Goal: Check status: Check status

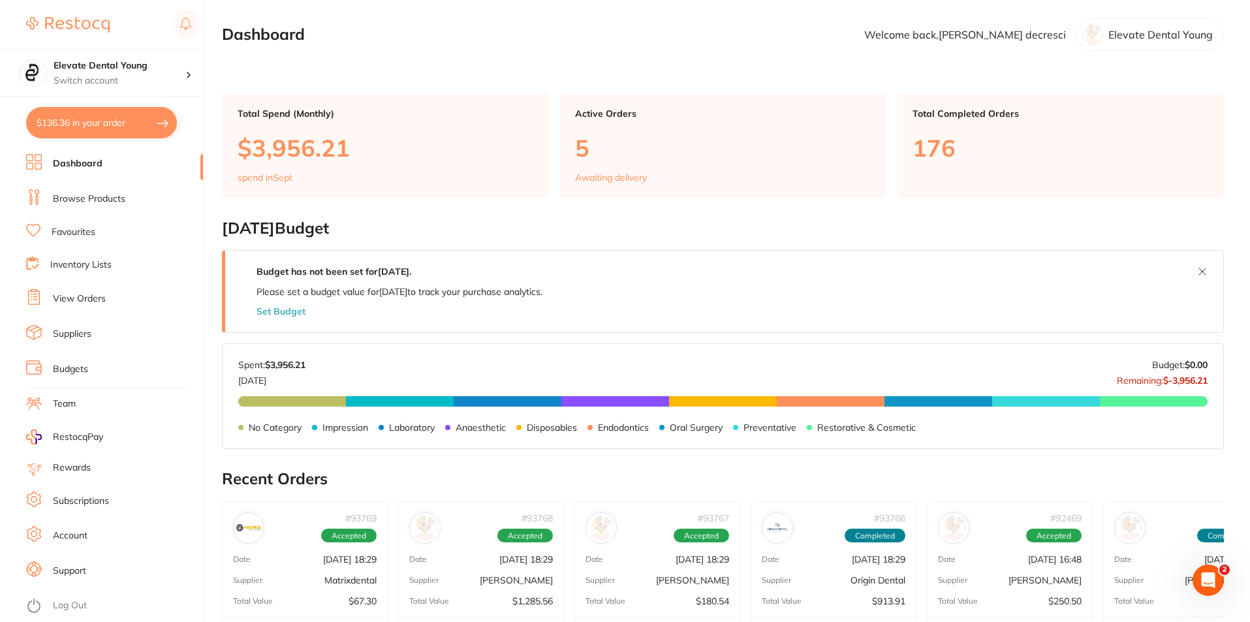
click at [80, 300] on link "View Orders" at bounding box center [79, 298] width 53 height 13
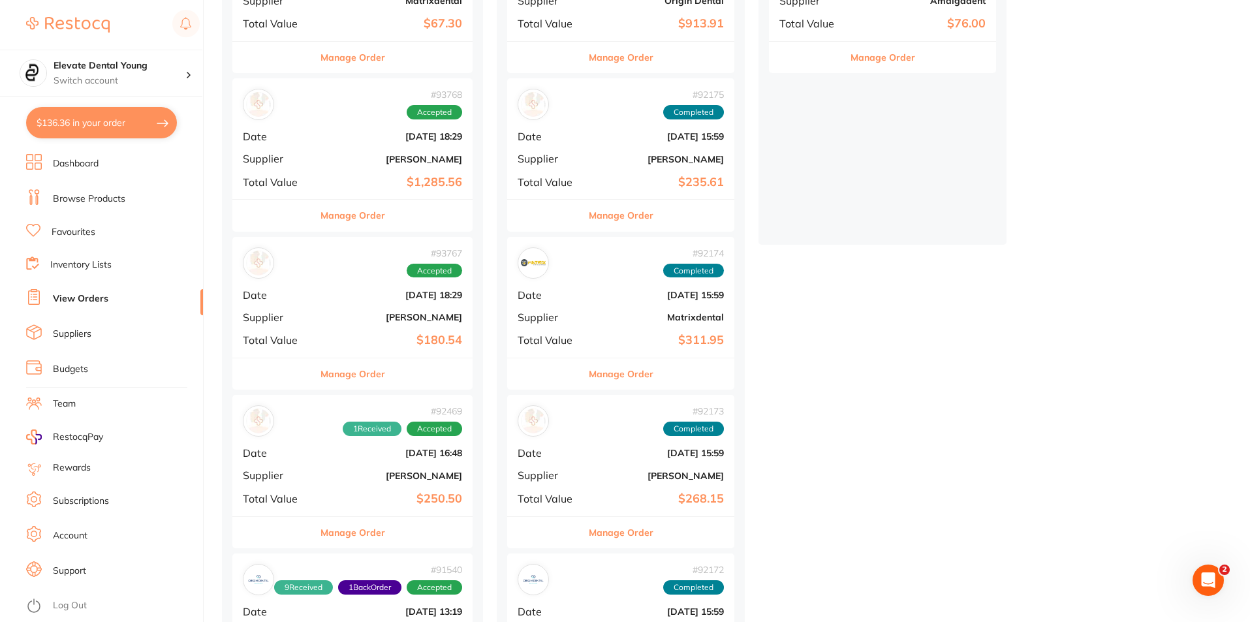
scroll to position [261, 0]
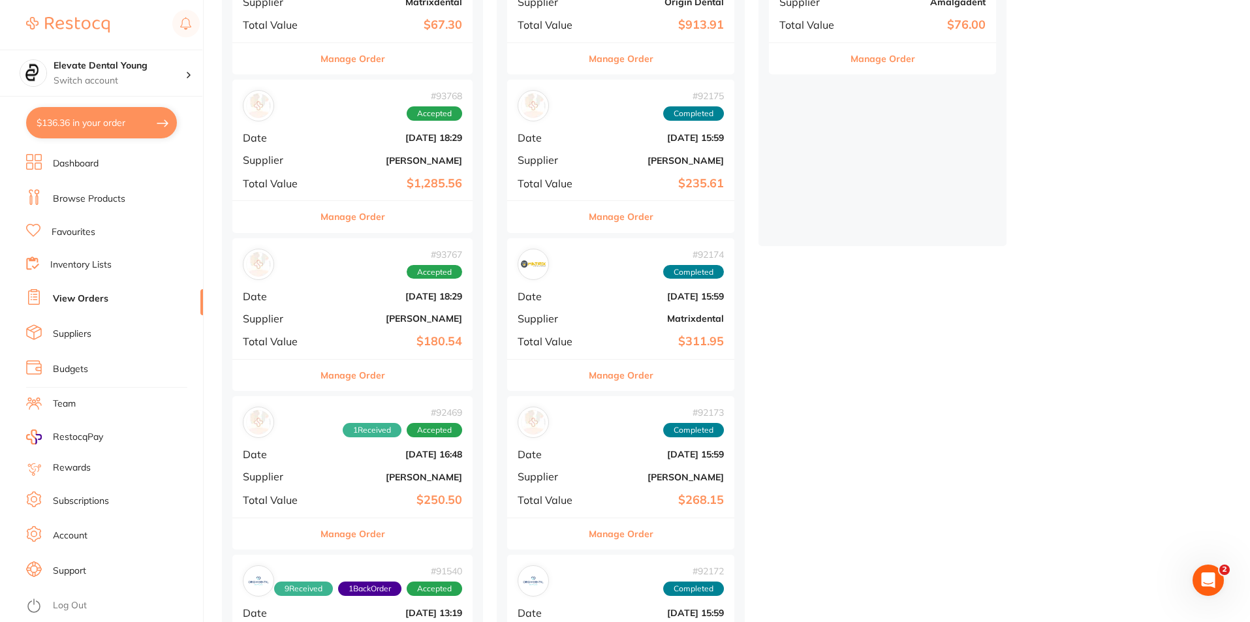
click at [368, 309] on div "# 93767 Accepted Date [DATE] 18:29 Supplier [PERSON_NAME] Total Value $180.54" at bounding box center [352, 298] width 240 height 121
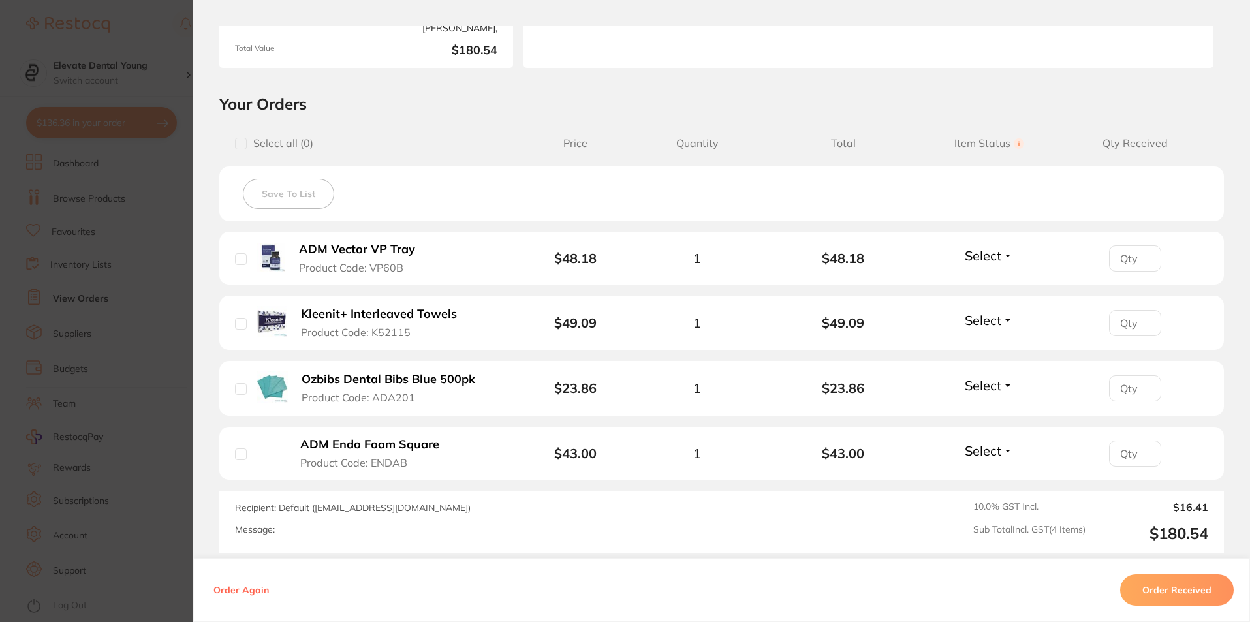
scroll to position [261, 0]
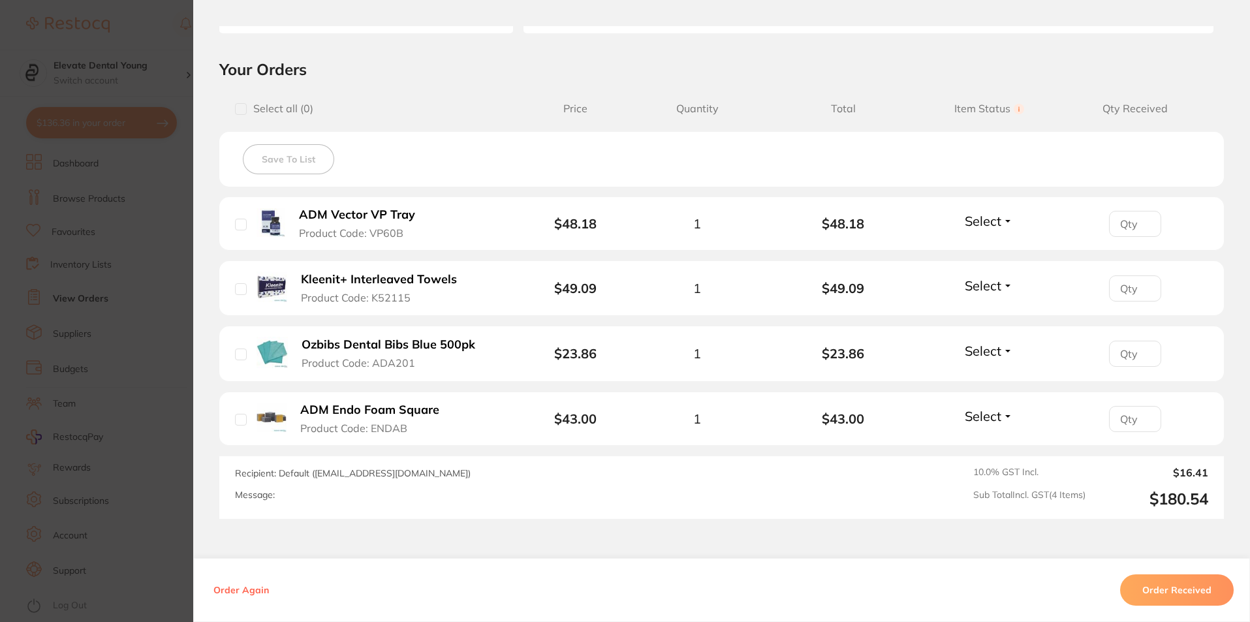
click at [999, 351] on button "Select" at bounding box center [989, 351] width 56 height 16
click at [1132, 360] on input "number" at bounding box center [1135, 354] width 52 height 26
type input "1"
click at [1138, 348] on input "1" at bounding box center [1135, 354] width 52 height 26
click at [1006, 351] on button "Select" at bounding box center [989, 351] width 56 height 16
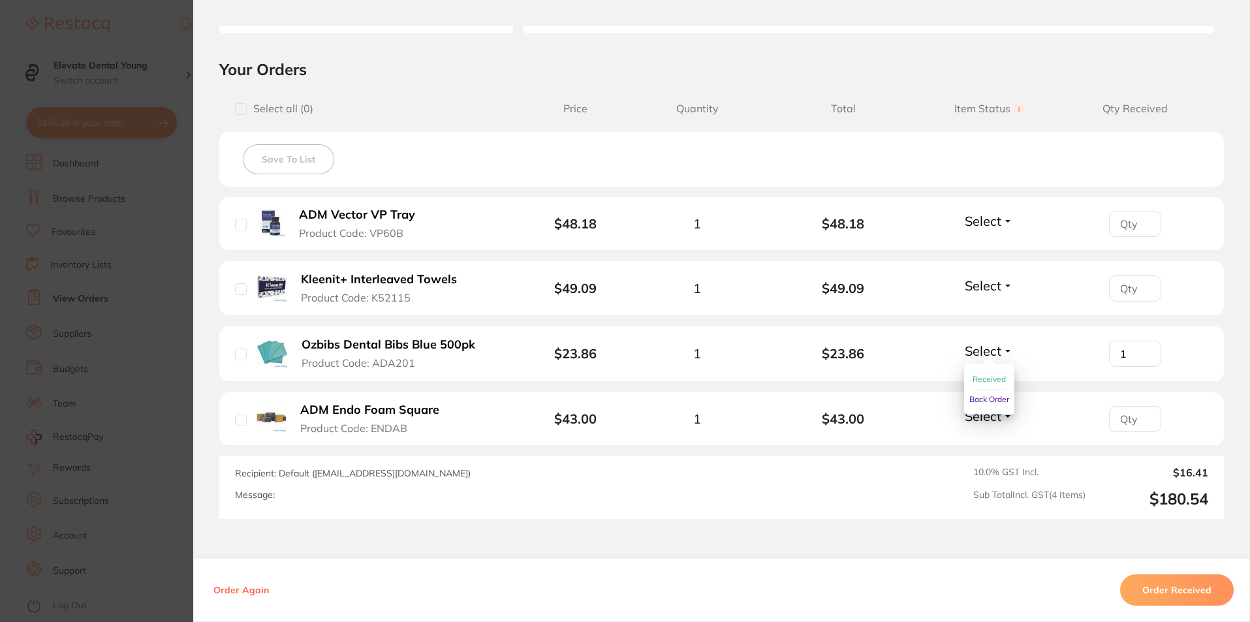
click at [986, 379] on span "Received" at bounding box center [989, 379] width 33 height 10
click at [1005, 415] on button "Select" at bounding box center [989, 416] width 56 height 16
click at [1001, 442] on span "Received" at bounding box center [989, 444] width 33 height 10
click at [1129, 420] on input "number" at bounding box center [1135, 419] width 52 height 26
type input "1"
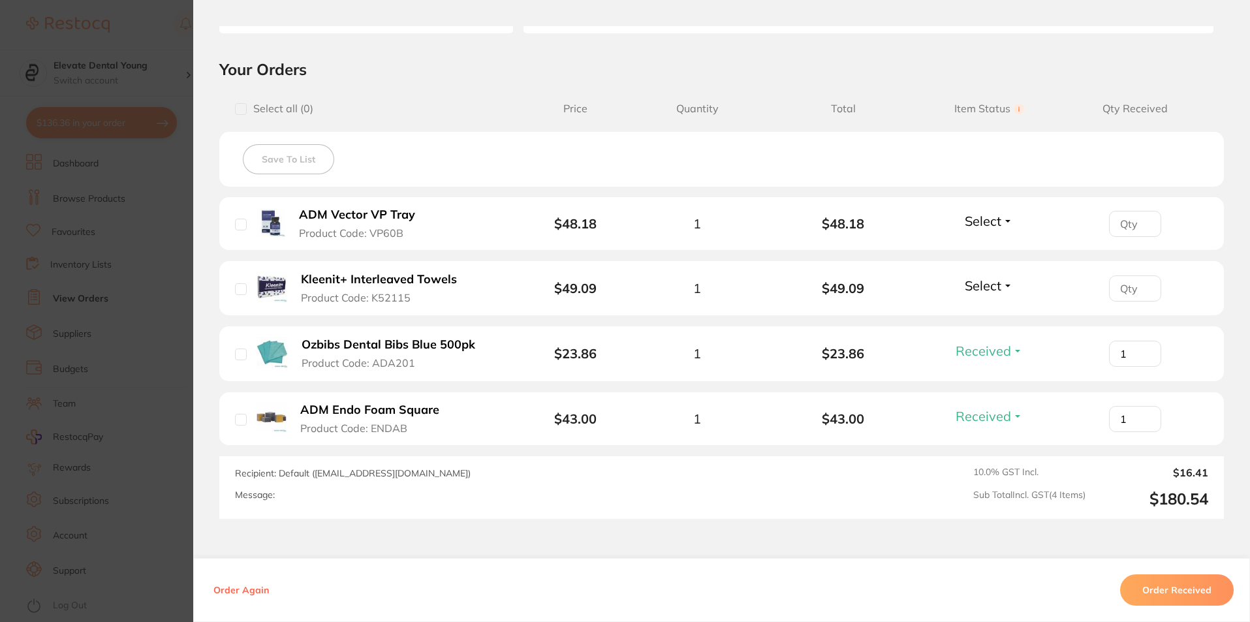
click at [1143, 414] on input "1" at bounding box center [1135, 419] width 52 height 26
click at [1004, 283] on button "Select" at bounding box center [989, 285] width 56 height 16
click at [991, 309] on span "Received" at bounding box center [989, 314] width 33 height 10
type input "1"
click at [1142, 285] on input "1" at bounding box center [1135, 288] width 52 height 26
